Goal: Task Accomplishment & Management: Manage account settings

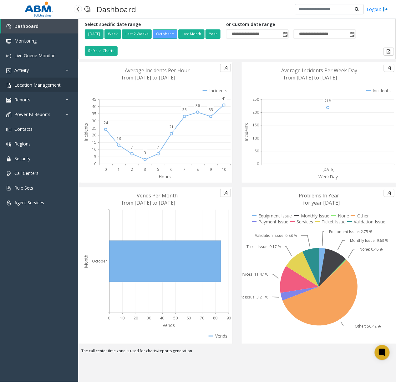
click at [54, 82] on span "Location Management" at bounding box center [37, 85] width 46 height 6
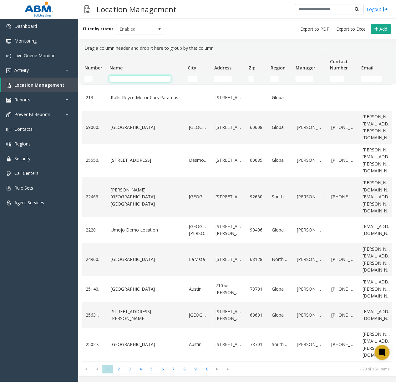
click at [127, 76] on input "Name Filter" at bounding box center [140, 79] width 61 height 6
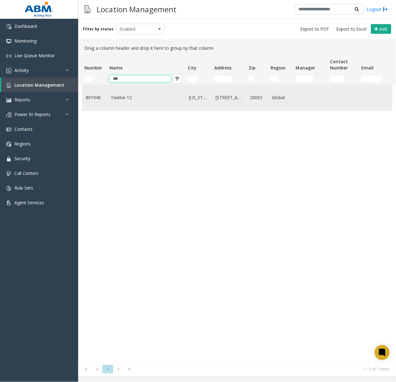
type input "***"
click at [132, 104] on td "Twelve-12" at bounding box center [146, 98] width 78 height 26
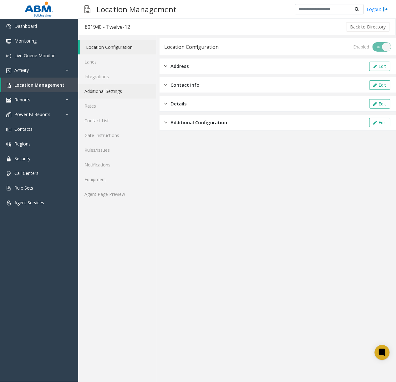
click at [105, 86] on link "Additional Settings" at bounding box center [117, 91] width 78 height 15
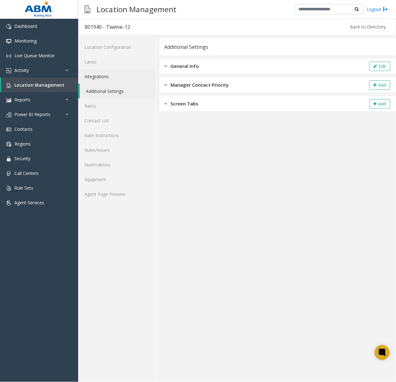
click at [113, 79] on link "Integrations" at bounding box center [117, 76] width 78 height 15
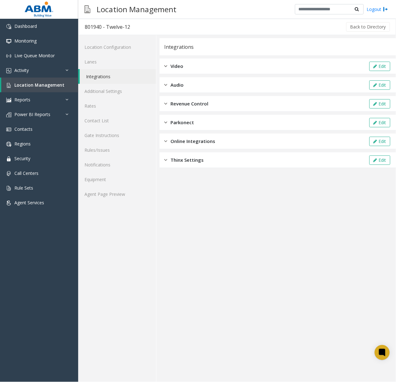
click at [201, 144] on span "Online Integrations" at bounding box center [193, 141] width 45 height 7
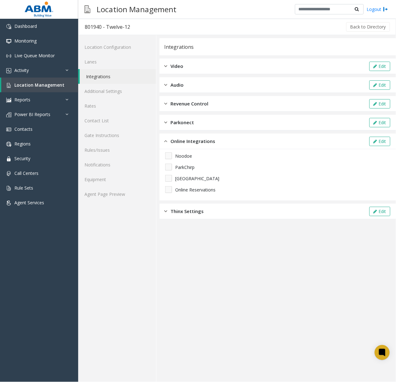
click at [206, 120] on div "Parkonect Edit" at bounding box center [278, 123] width 237 height 16
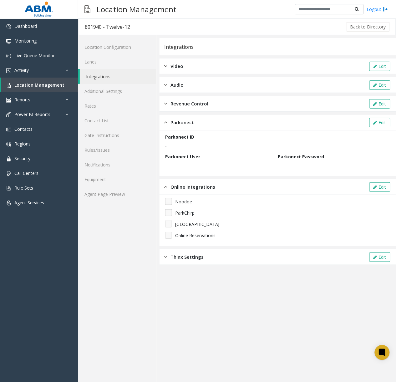
click at [208, 100] on span "Revenue Control" at bounding box center [190, 103] width 38 height 7
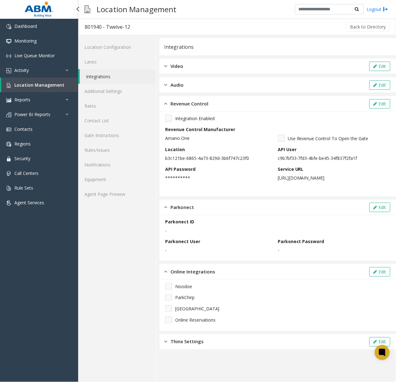
click at [51, 83] on span "Location Management" at bounding box center [39, 85] width 50 height 6
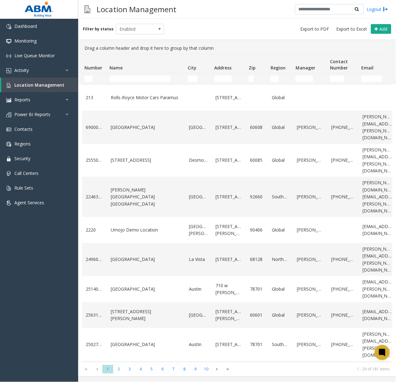
click at [139, 36] on div "Filter by status Enabled Add" at bounding box center [237, 29] width 318 height 20
click at [140, 28] on span "Enabled" at bounding box center [135, 29] width 38 height 10
click at [133, 37] on li "All" at bounding box center [137, 39] width 47 height 8
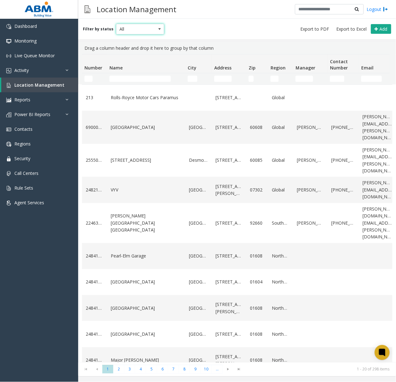
click at [126, 70] on th "Name" at bounding box center [146, 63] width 78 height 19
click at [126, 74] on td "Name Filter" at bounding box center [146, 78] width 78 height 11
click at [126, 77] on input "Name Filter" at bounding box center [140, 79] width 61 height 6
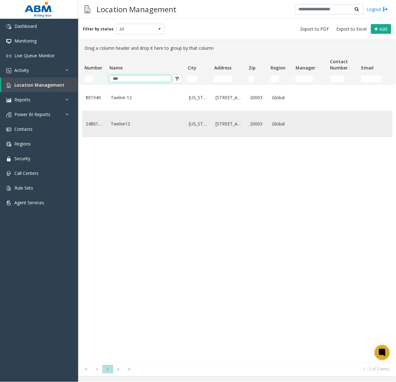
type input "***"
click at [166, 132] on td "Twelve12" at bounding box center [146, 124] width 78 height 26
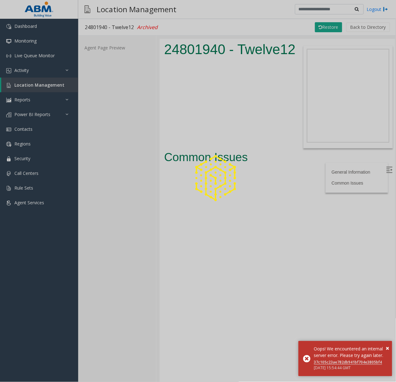
click at [54, 85] on div at bounding box center [198, 191] width 396 height 382
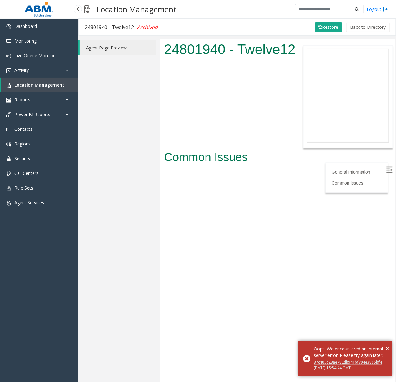
click at [55, 88] on link "Location Management" at bounding box center [39, 85] width 77 height 15
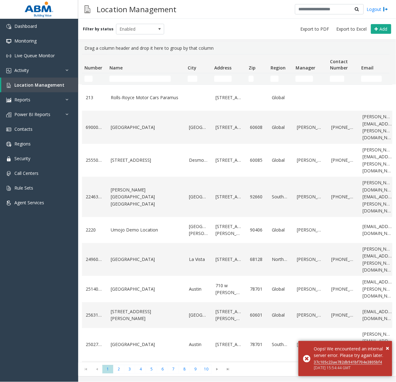
click at [125, 74] on td "Name Filter" at bounding box center [146, 78] width 78 height 11
click at [125, 75] on td "Name Filter" at bounding box center [146, 78] width 78 height 11
click at [127, 79] on input "Name Filter" at bounding box center [140, 79] width 61 height 6
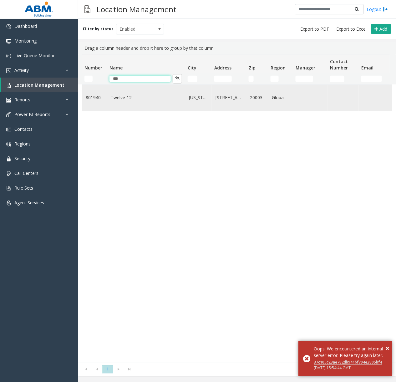
type input "***"
click at [138, 98] on link "Twelve-12" at bounding box center [146, 97] width 71 height 7
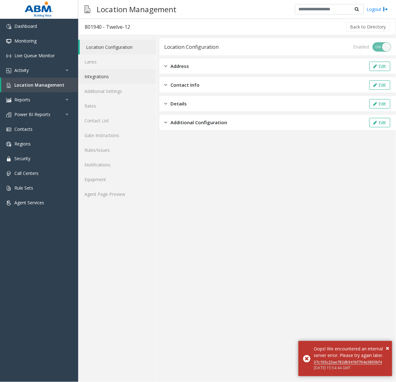
click at [108, 75] on link "Integrations" at bounding box center [117, 76] width 78 height 15
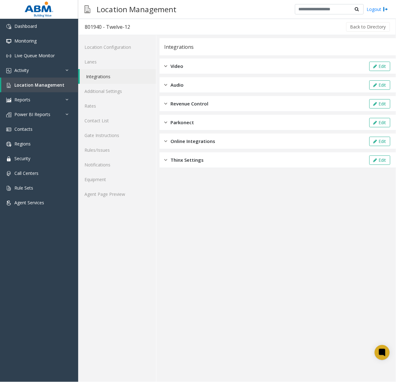
click at [194, 102] on span "Revenue Control" at bounding box center [190, 103] width 38 height 7
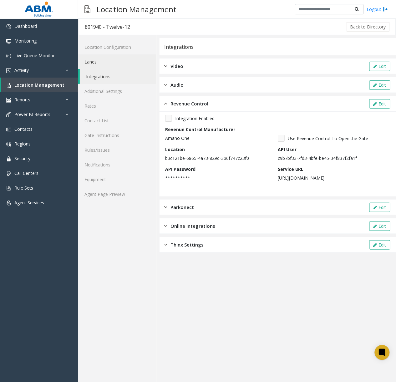
click at [115, 63] on link "Lanes" at bounding box center [117, 61] width 78 height 15
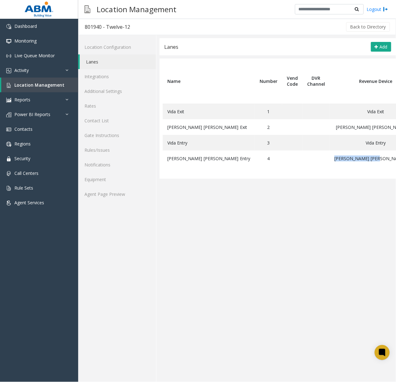
drag, startPoint x: 272, startPoint y: 179, endPoint x: 326, endPoint y: 180, distance: 53.5
click at [326, 179] on table "Name Number Vend Code DVR Channel Revenue Device Send # Tone On Hang Up RTSP So…" at bounding box center [278, 119] width 237 height 120
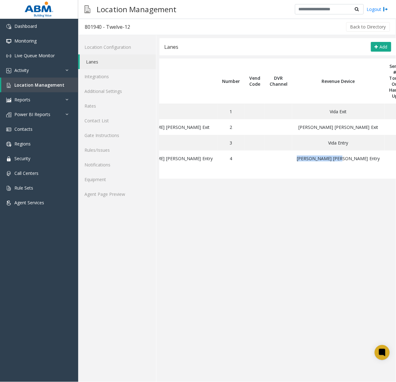
scroll to position [0, 38]
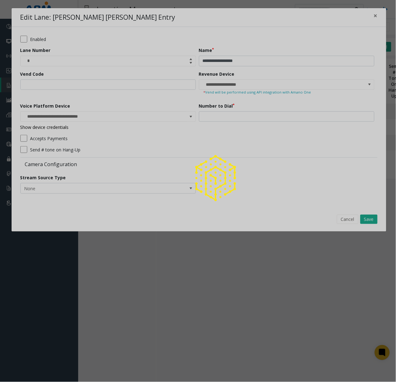
type input "**********"
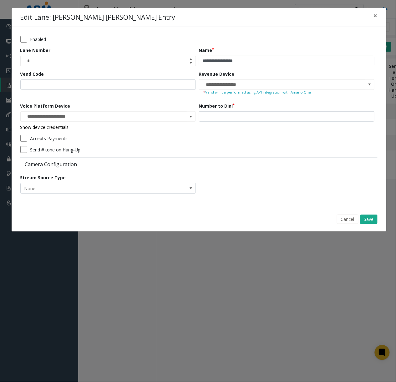
click at [57, 130] on link "Show device credentials" at bounding box center [44, 127] width 49 height 6
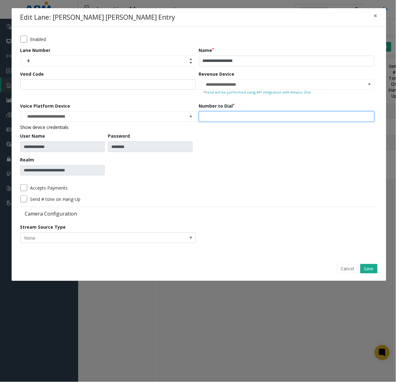
click at [240, 118] on input "***" at bounding box center [287, 116] width 176 height 11
click at [242, 117] on input "***" at bounding box center [287, 116] width 176 height 11
click at [368, 83] on span at bounding box center [369, 84] width 5 height 5
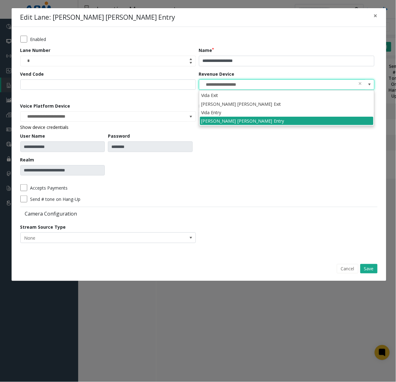
click at [266, 122] on li "[PERSON_NAME] [PERSON_NAME] Entry" at bounding box center [287, 121] width 174 height 8
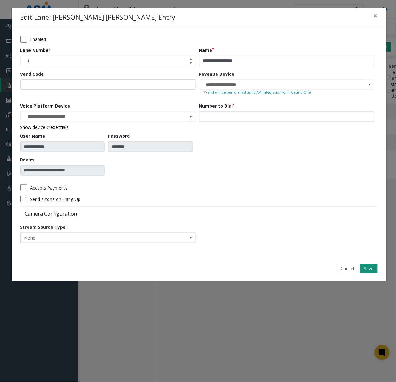
click at [369, 267] on button "Save" at bounding box center [368, 268] width 17 height 9
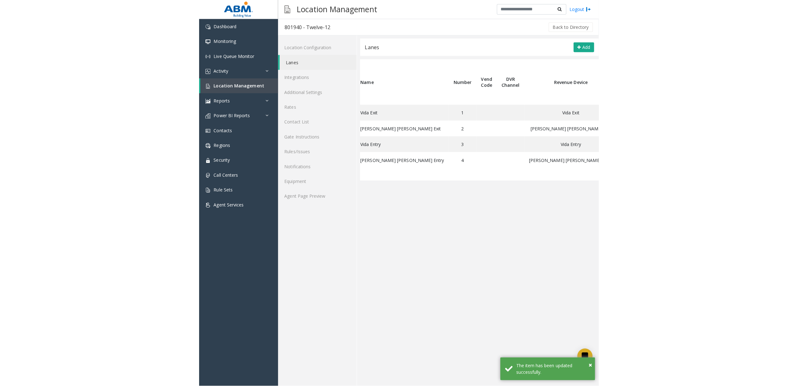
scroll to position [0, 0]
